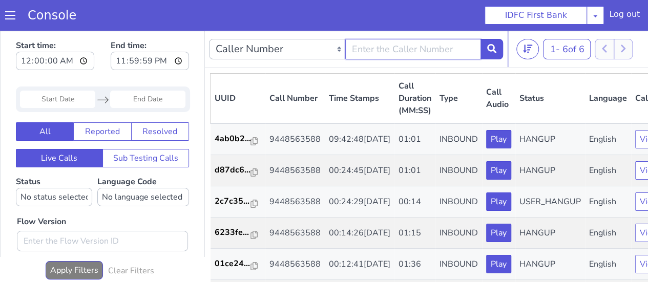
click at [442, 50] on input "text" at bounding box center [413, 49] width 136 height 20
type input "9448563588"
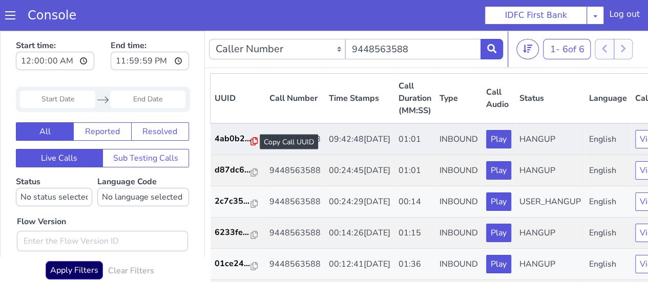
click at [254, 140] on icon at bounding box center [254, 141] width 7 height 8
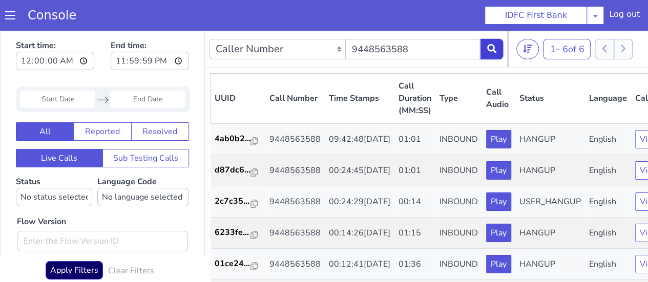
click at [492, 55] on button at bounding box center [492, 49] width 23 height 20
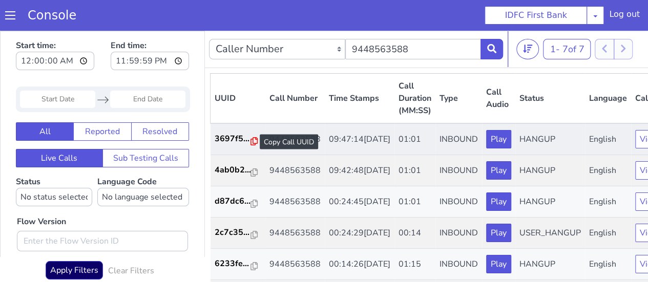
click at [253, 141] on icon at bounding box center [254, 141] width 7 height 8
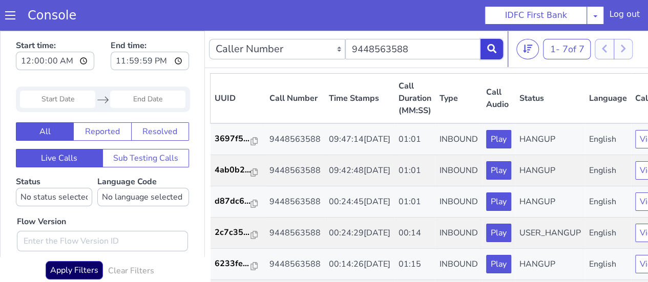
click at [489, 53] on button at bounding box center [492, 49] width 23 height 20
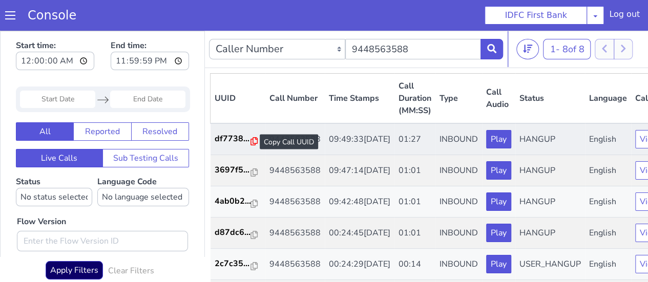
click at [252, 140] on icon at bounding box center [254, 141] width 7 height 8
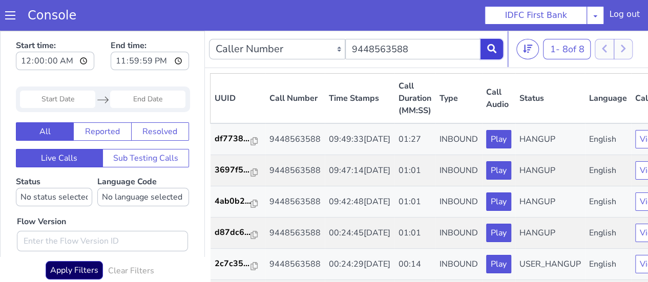
click at [497, 48] on button at bounding box center [492, 49] width 23 height 20
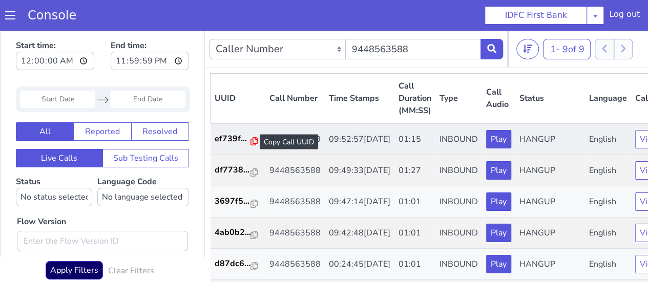
click at [251, 141] on icon at bounding box center [254, 141] width 7 height 8
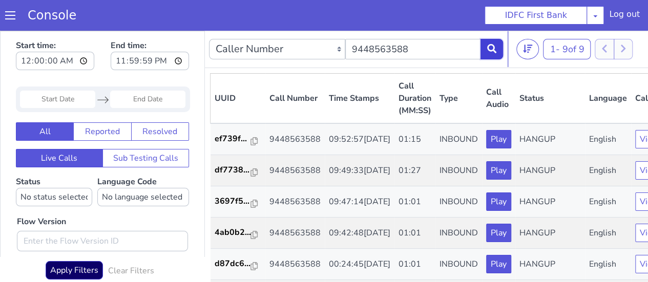
click at [492, 44] on icon at bounding box center [491, 48] width 9 height 9
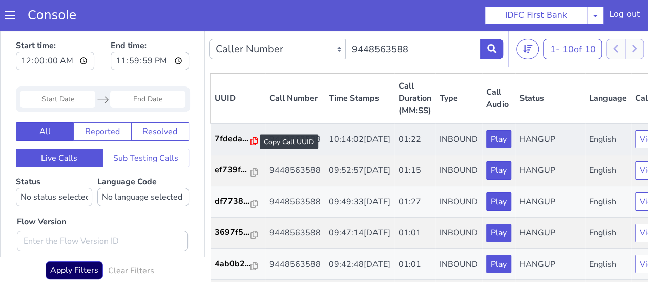
click at [253, 138] on icon at bounding box center [254, 141] width 7 height 8
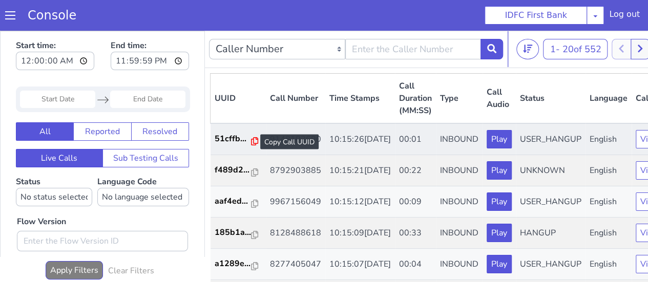
click at [255, 142] on icon at bounding box center [254, 141] width 7 height 8
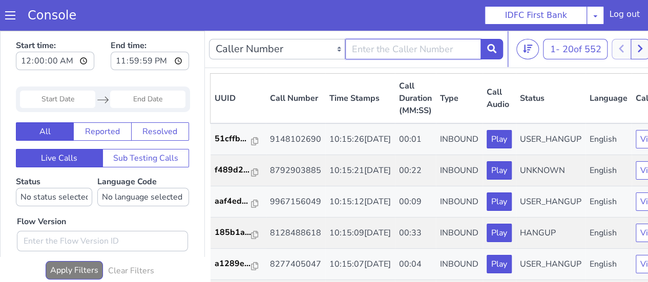
click at [415, 54] on input "text" at bounding box center [413, 49] width 136 height 20
type input "9448563588"
click at [487, 48] on button at bounding box center [492, 49] width 23 height 20
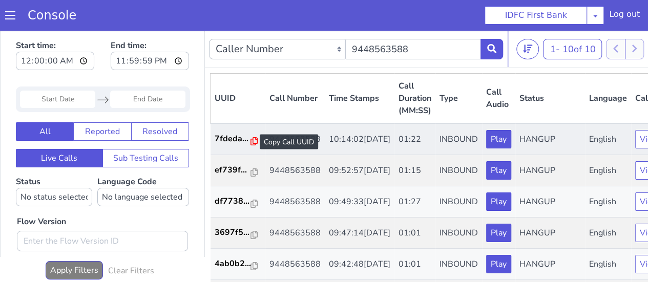
click at [251, 143] on icon at bounding box center [254, 141] width 7 height 8
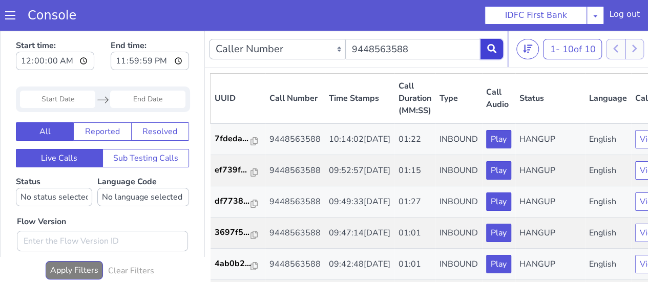
click at [488, 49] on icon at bounding box center [491, 48] width 9 height 9
click at [488, 48] on icon at bounding box center [491, 48] width 9 height 9
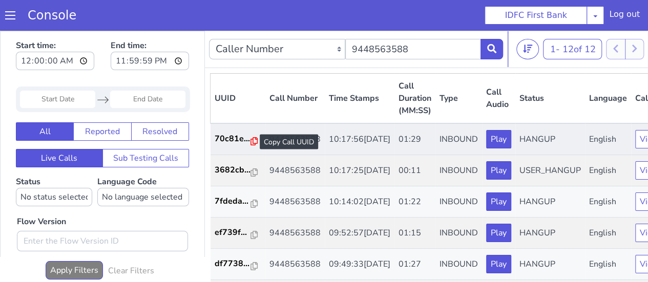
click at [252, 140] on icon at bounding box center [254, 141] width 7 height 8
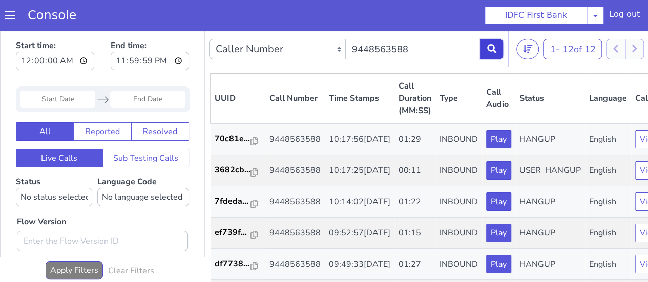
click at [489, 54] on button at bounding box center [492, 49] width 23 height 20
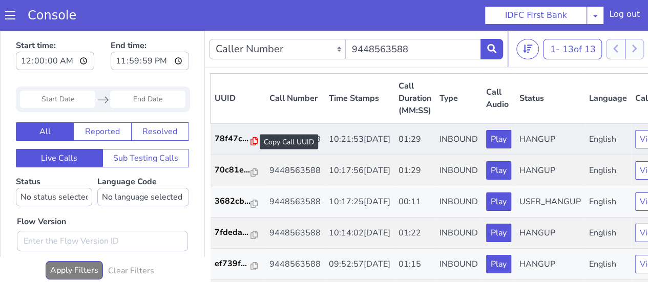
click at [251, 141] on icon at bounding box center [254, 141] width 7 height 8
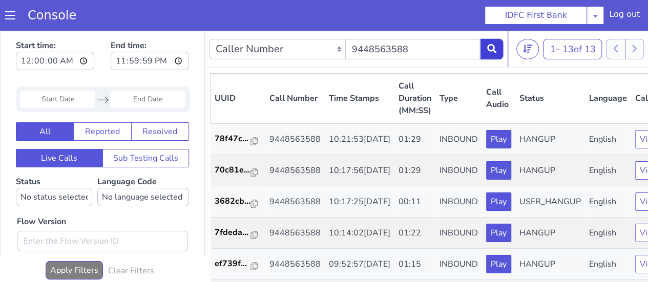
click at [491, 45] on icon at bounding box center [491, 48] width 9 height 9
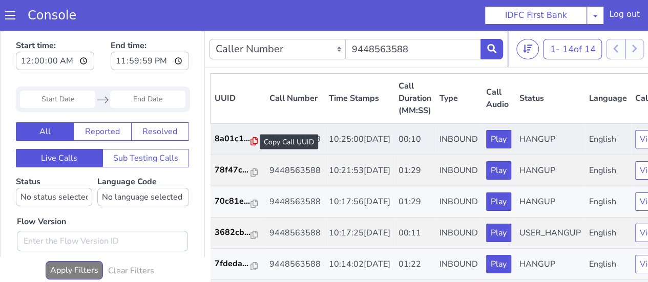
click at [252, 140] on icon at bounding box center [254, 141] width 7 height 8
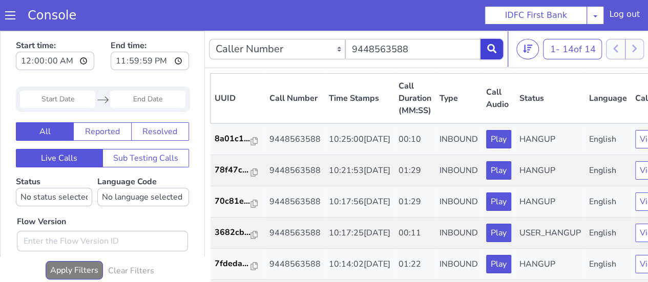
click at [494, 50] on icon at bounding box center [491, 48] width 9 height 9
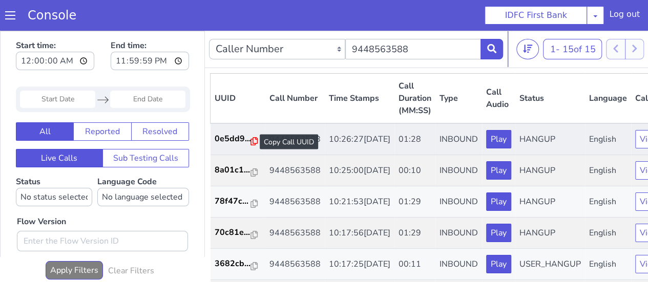
click at [253, 140] on icon at bounding box center [254, 141] width 7 height 8
